Goal: Task Accomplishment & Management: Manage account settings

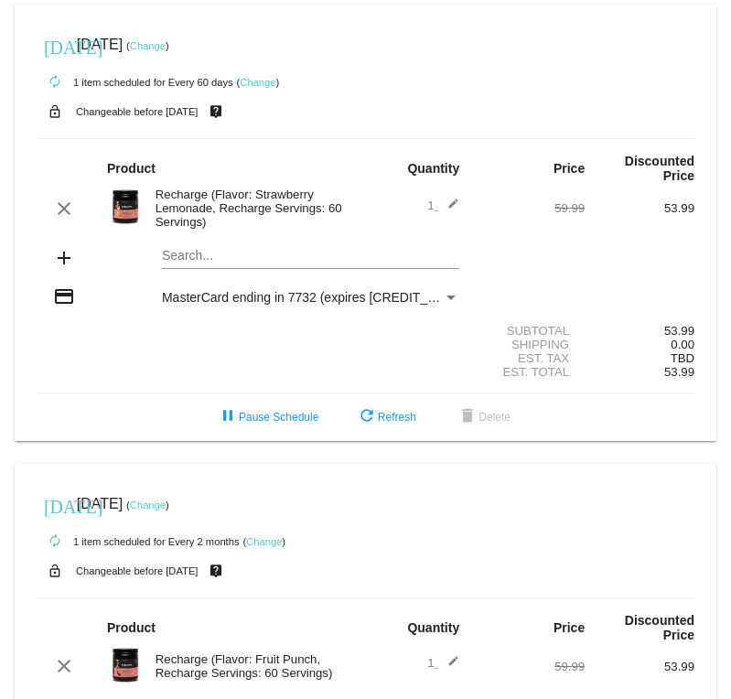
click at [250, 79] on link "Change" at bounding box center [258, 82] width 36 height 11
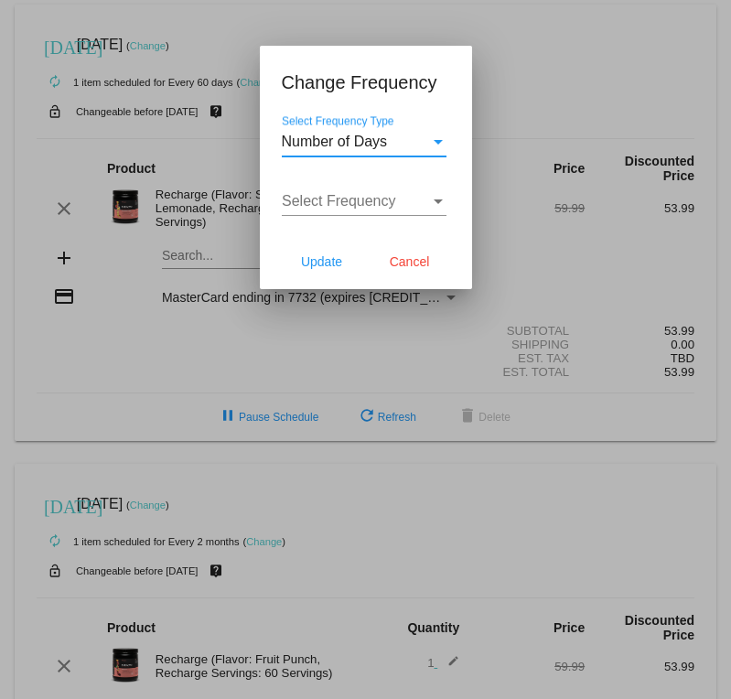
click at [194, 71] on div at bounding box center [365, 349] width 731 height 699
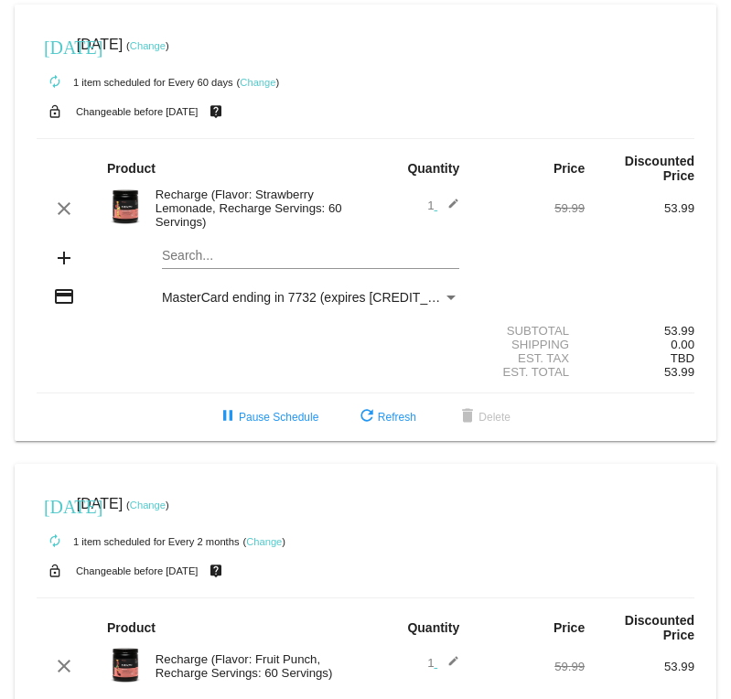
click at [166, 49] on link "Change" at bounding box center [148, 45] width 36 height 11
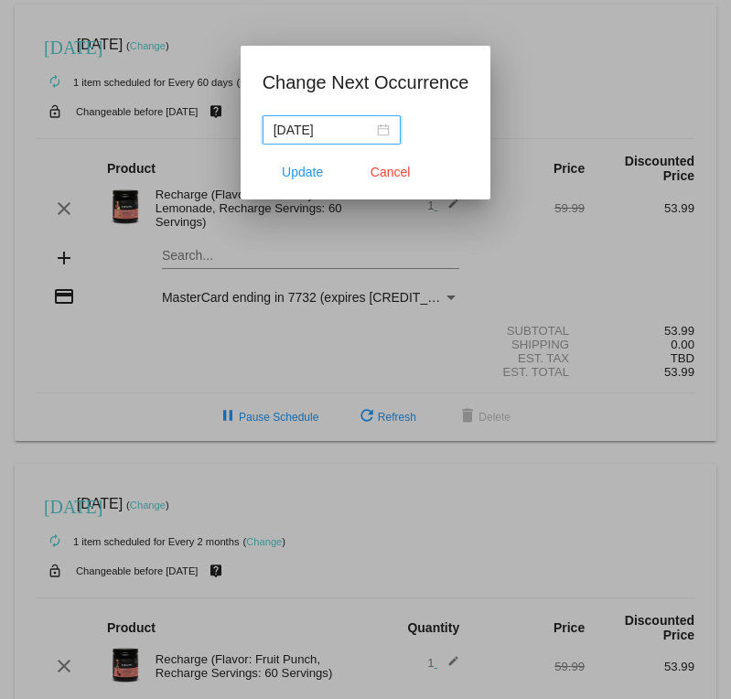
click at [341, 115] on nz-date-picker "[DATE]" at bounding box center [332, 129] width 138 height 29
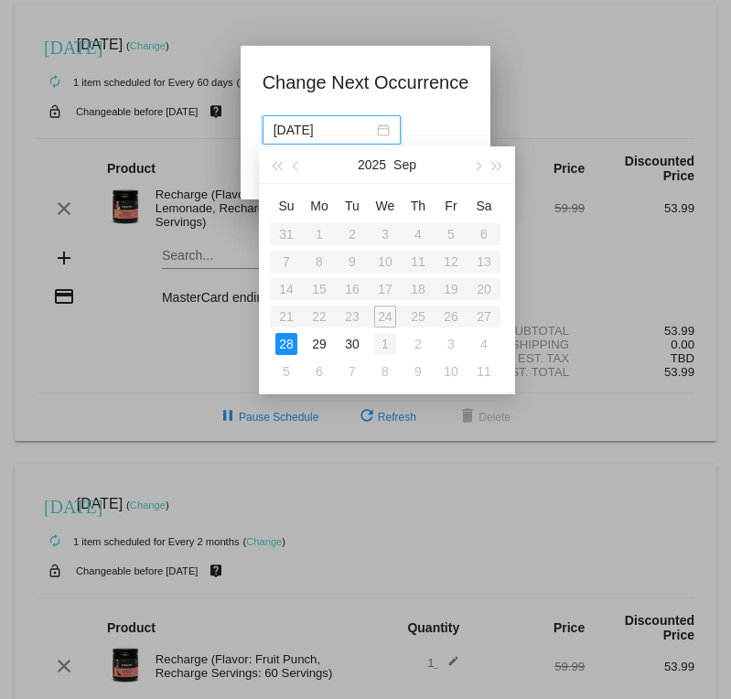
click at [393, 342] on div "1" at bounding box center [385, 344] width 22 height 22
type input "[DATE]"
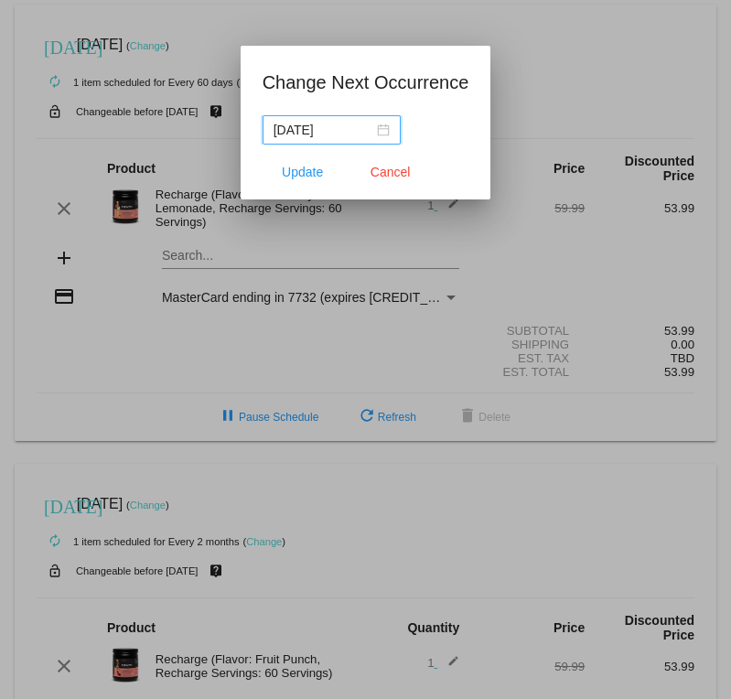
click at [339, 133] on input "[DATE]" at bounding box center [324, 130] width 100 height 20
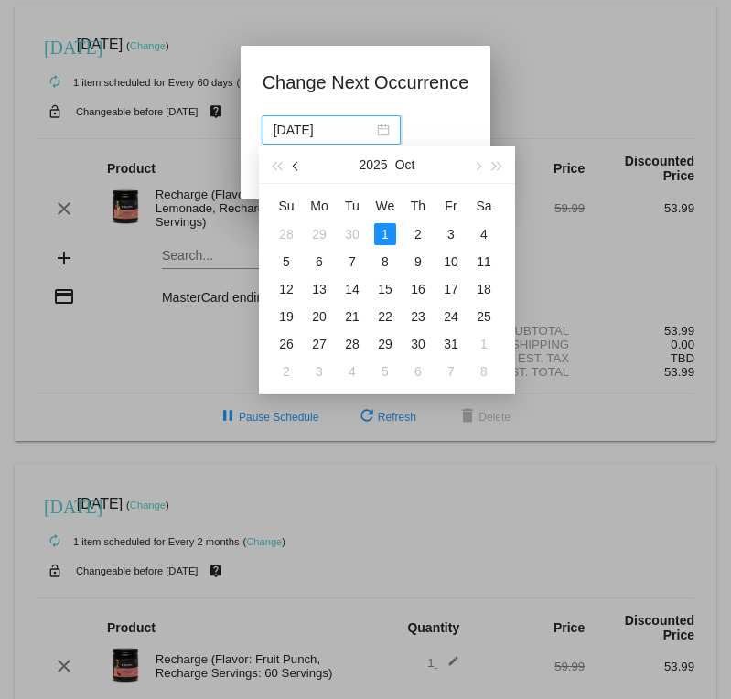
click at [298, 172] on button "button" at bounding box center [297, 164] width 20 height 37
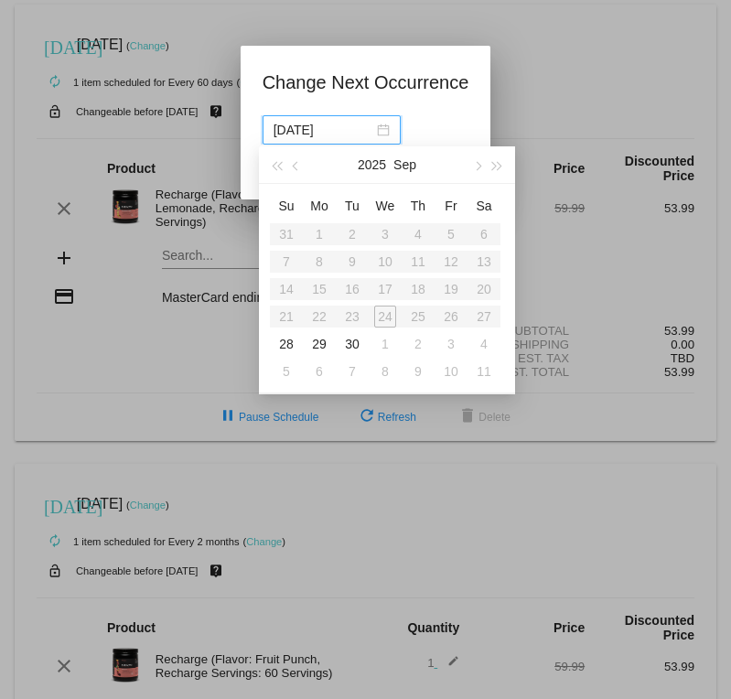
click at [384, 316] on table "Su Mo Tu We Th Fr Sa 31 1 2 3 4 5 6 7 8 9 10 11 12 13 14 15 16 17 18 19 20 21 2…" at bounding box center [385, 288] width 231 height 194
click at [618, 162] on div at bounding box center [365, 349] width 731 height 699
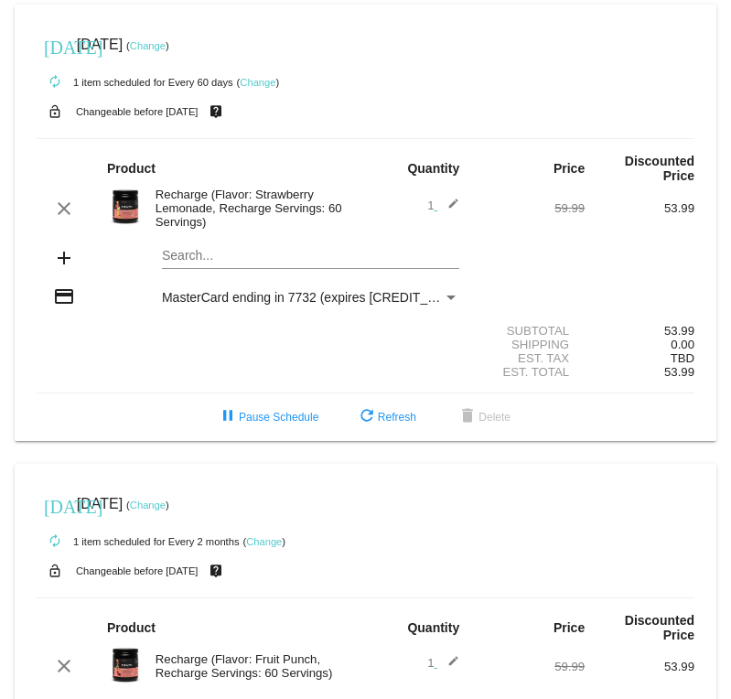
click at [166, 45] on link "Change" at bounding box center [148, 45] width 36 height 11
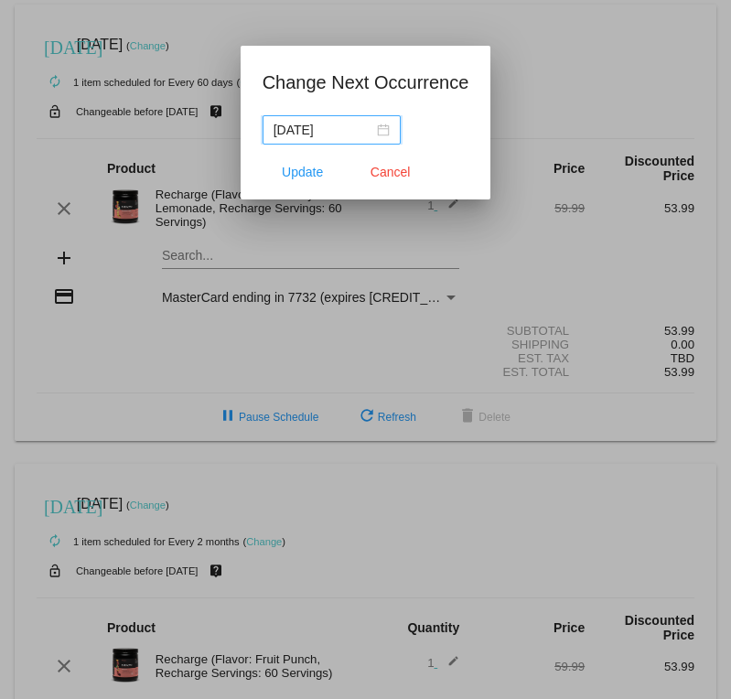
click at [308, 117] on nz-date-picker "[DATE]" at bounding box center [332, 129] width 138 height 29
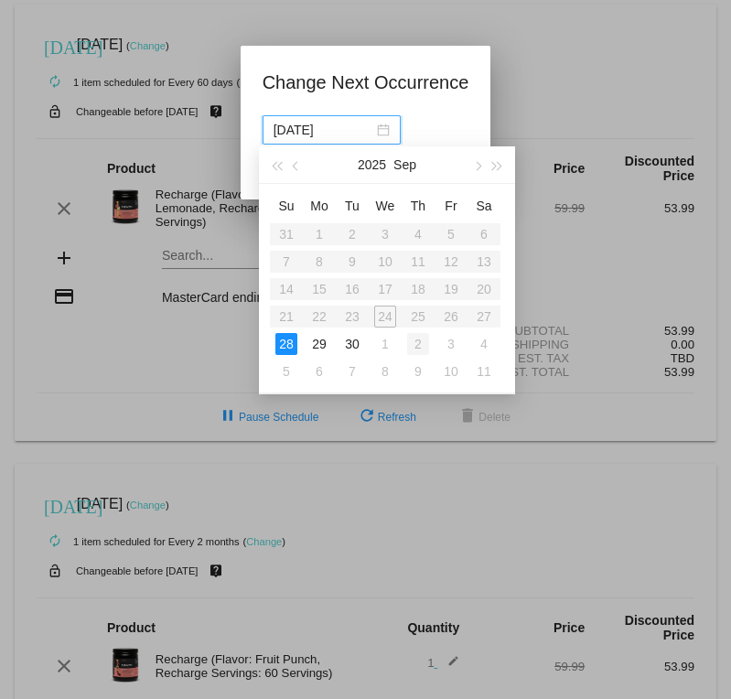
click at [412, 344] on div "2" at bounding box center [418, 344] width 22 height 22
type input "[DATE]"
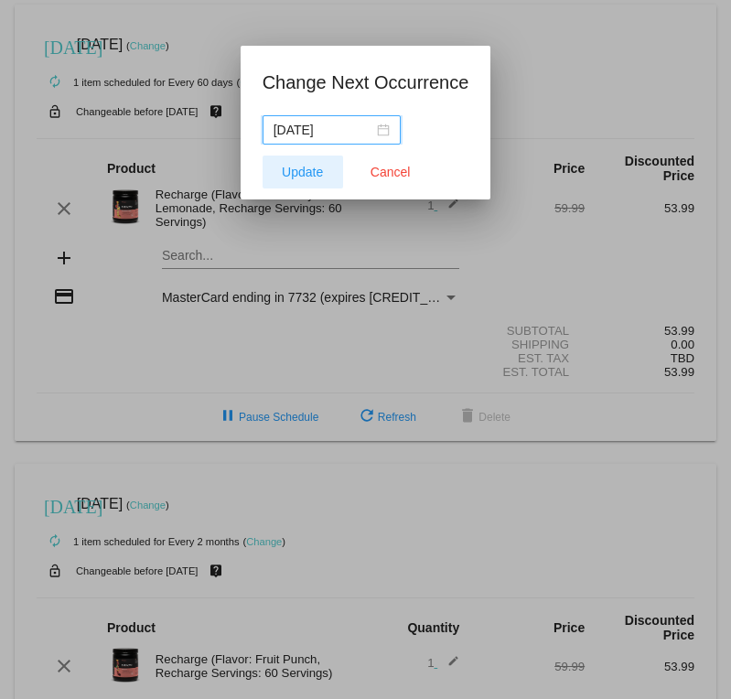
click at [297, 168] on span "Update" at bounding box center [302, 172] width 41 height 15
